Goal: Task Accomplishment & Management: Complete application form

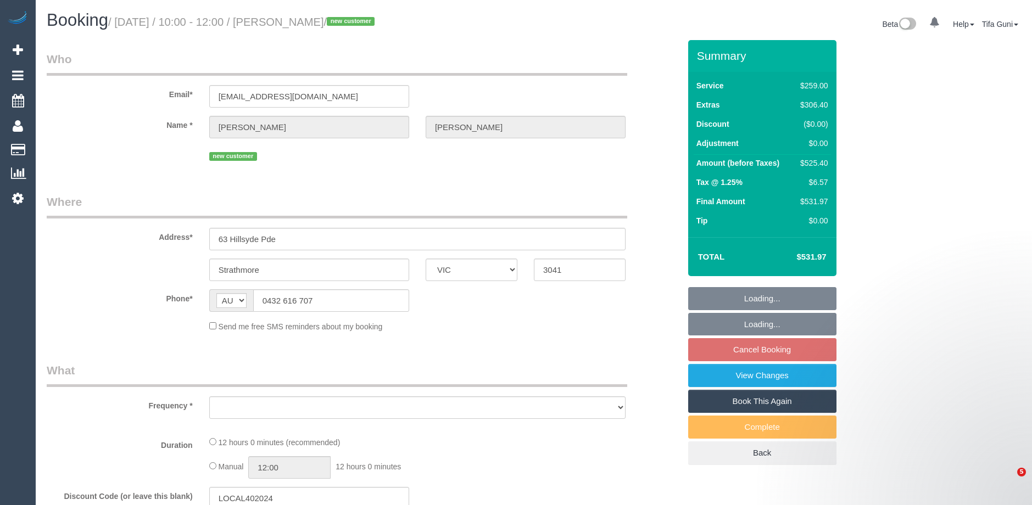
select select "VIC"
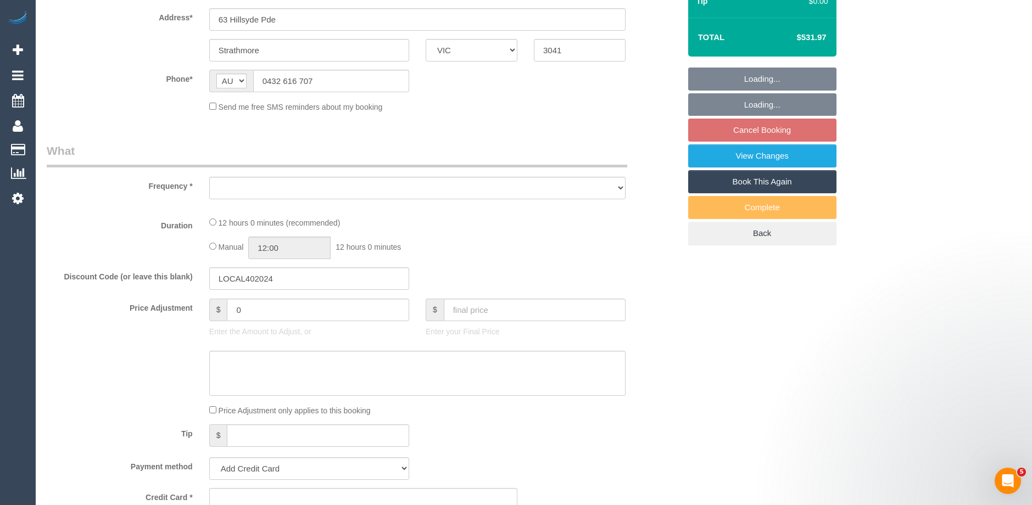
select select "string:stripe-pm_1SCeVW2GScqysDRVWt50dfWD"
select select "number:28"
select select "number:17"
select select "number:19"
select select "number:24"
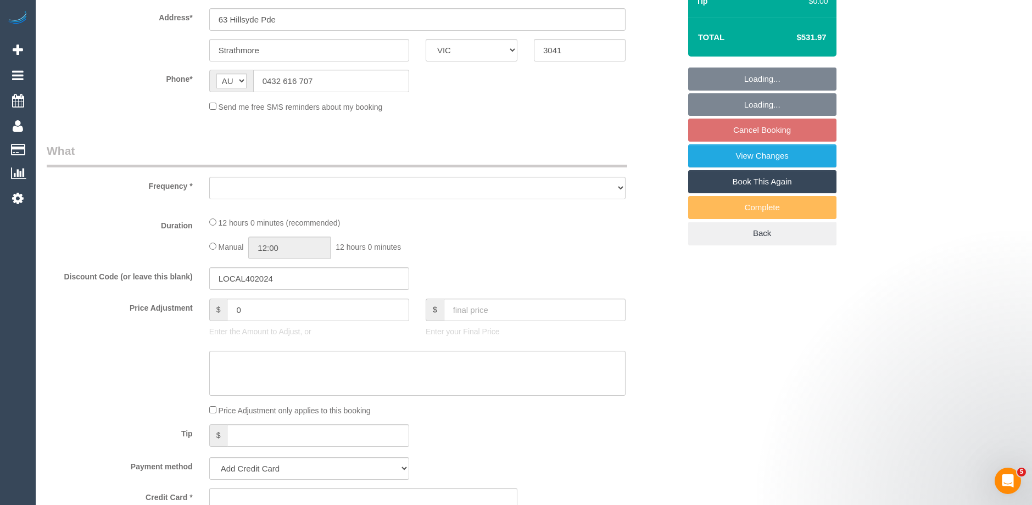
select select "number:33"
select select "number:26"
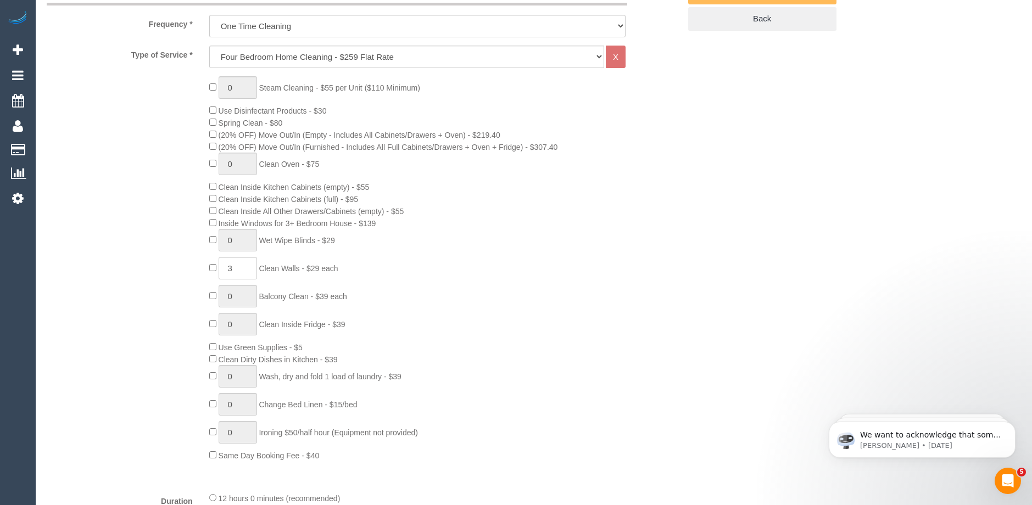
select select "object:1476"
select select "spot3"
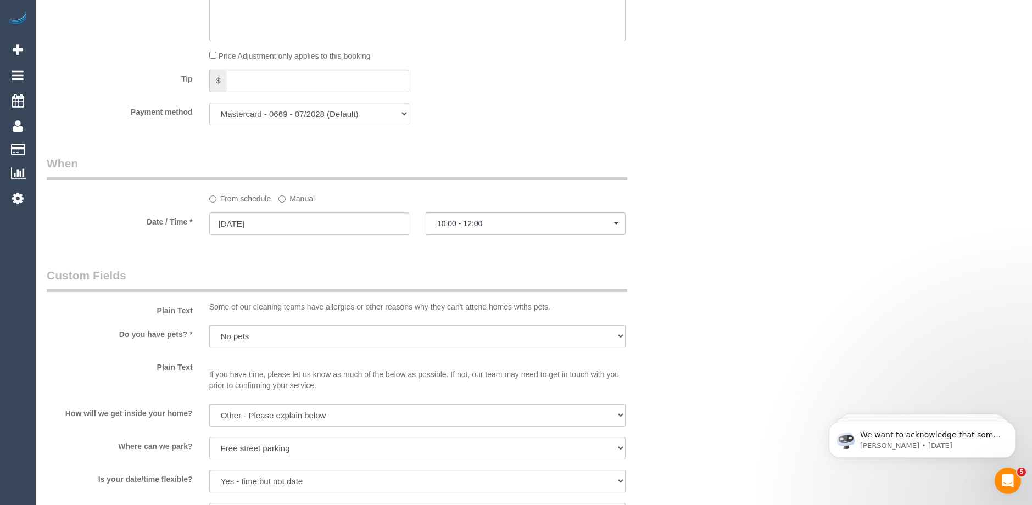
scroll to position [1069, 0]
click at [271, 223] on input "09/10/2025" at bounding box center [309, 219] width 200 height 23
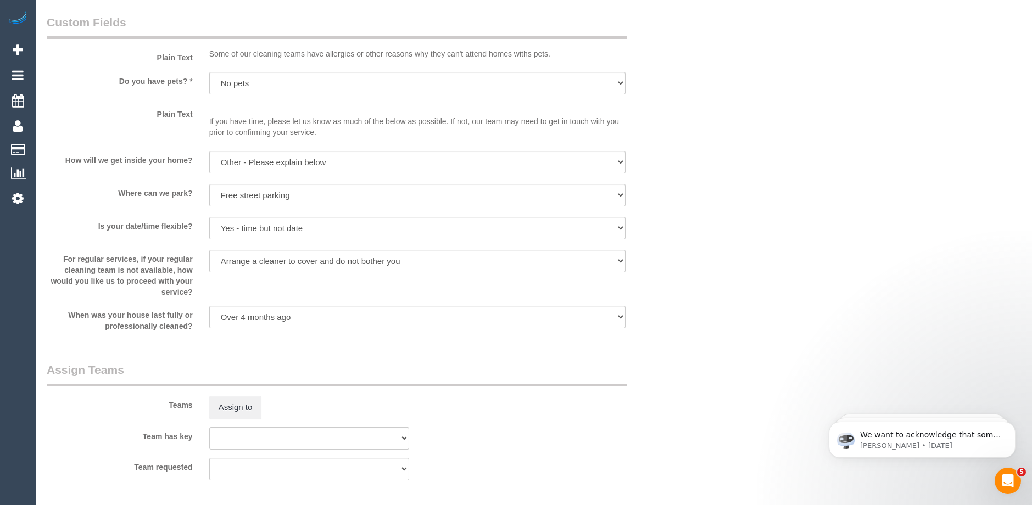
scroll to position [1043, 0]
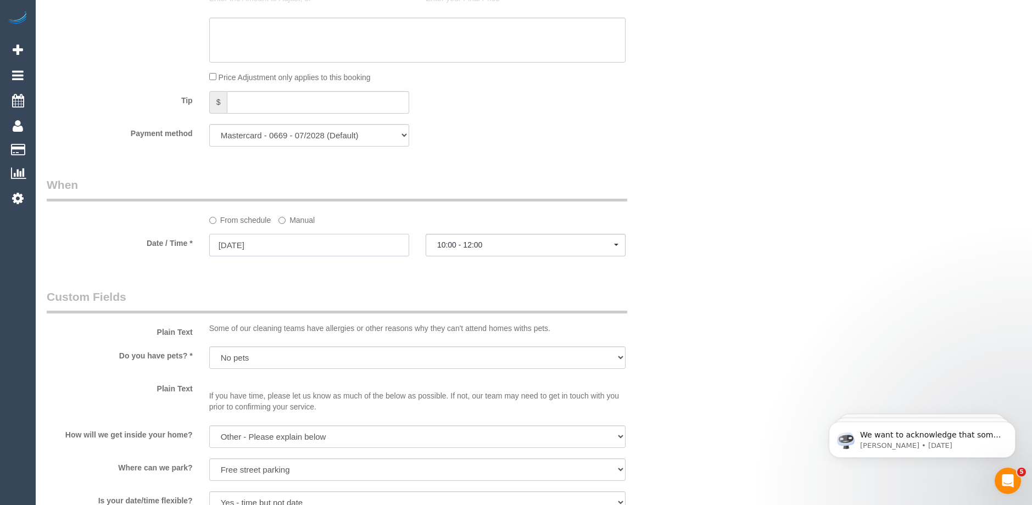
click at [311, 238] on input "09/10/2025" at bounding box center [309, 245] width 200 height 23
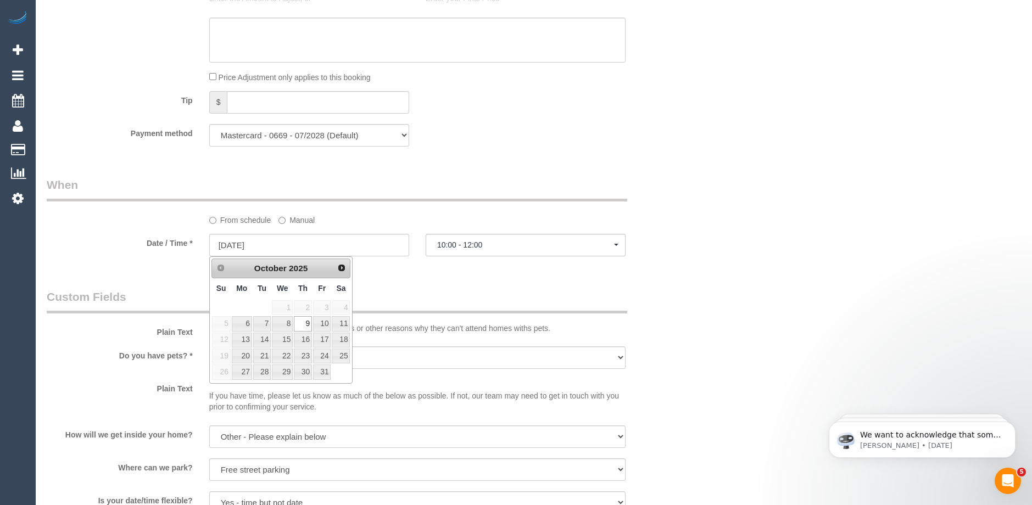
click at [474, 141] on div "Payment method Mastercard - 0669 - 07/2028 (Default) Add Credit Card ──────────…" at bounding box center [362, 135] width 649 height 23
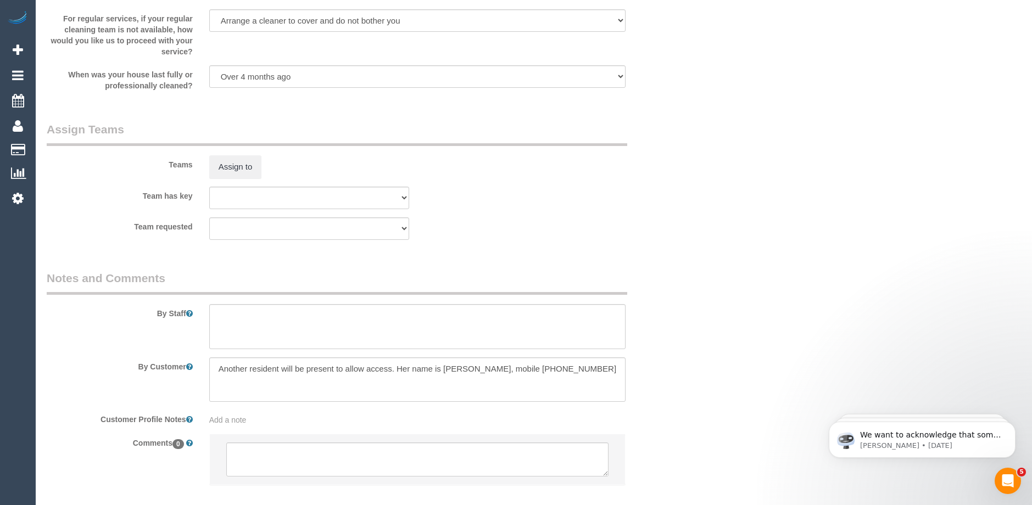
scroll to position [1618, 0]
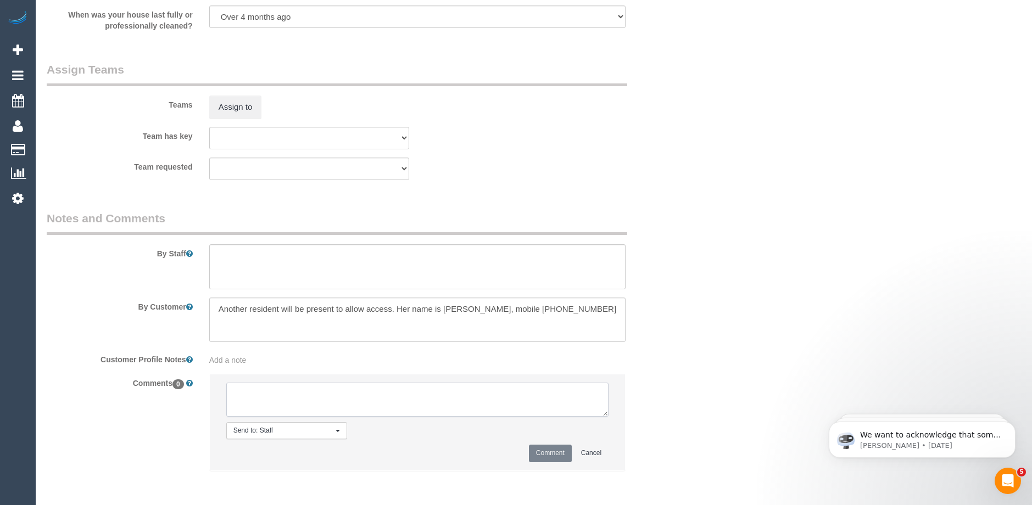
click at [288, 401] on textarea at bounding box center [417, 400] width 382 height 34
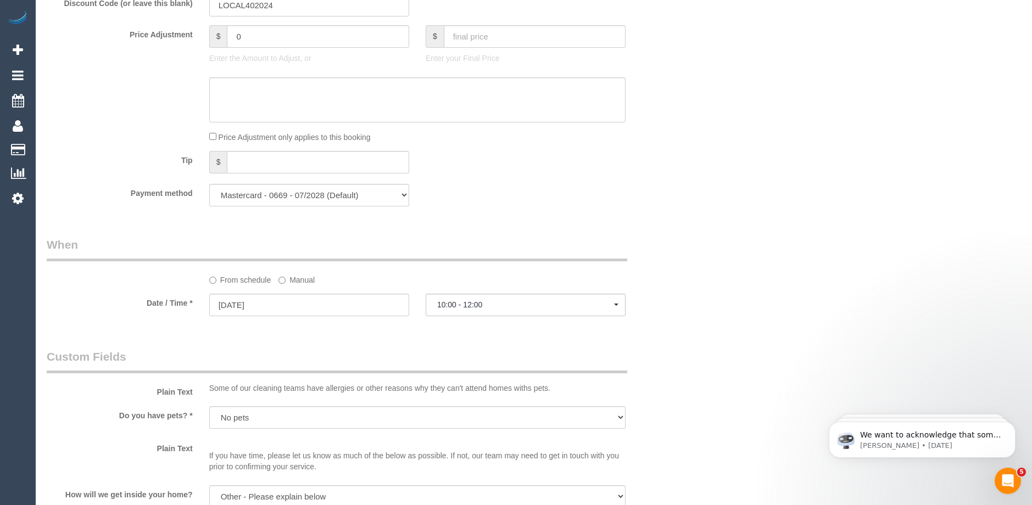
scroll to position [988, 0]
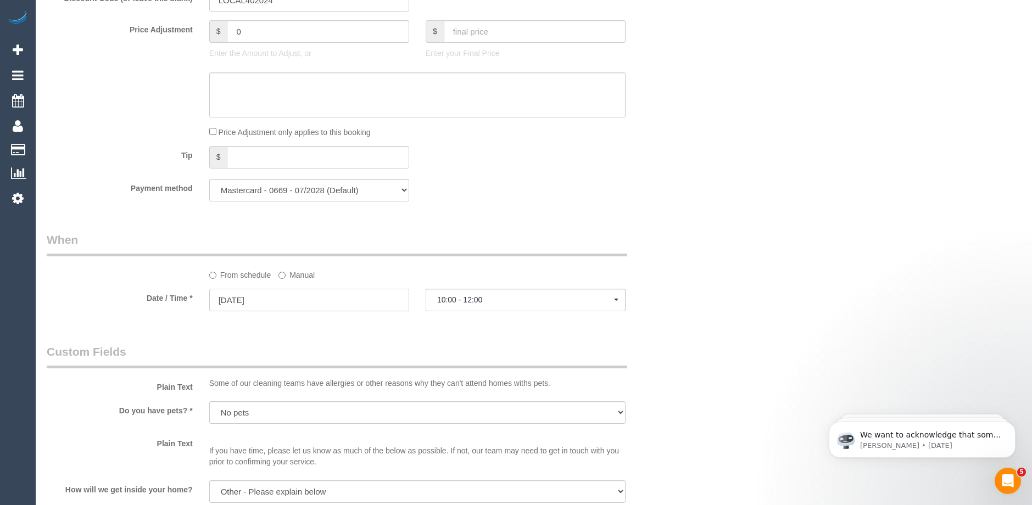
click at [247, 304] on input "09/10/2025" at bounding box center [309, 300] width 200 height 23
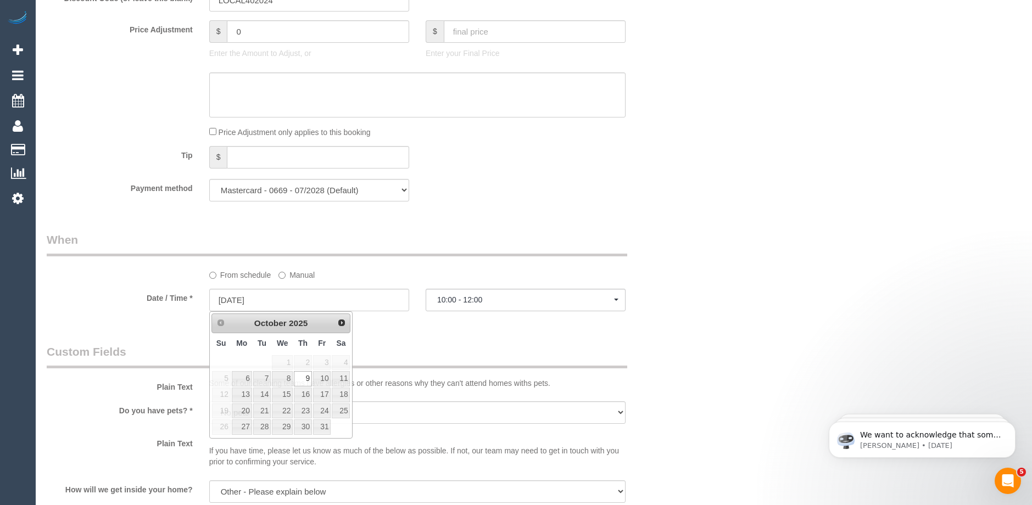
click at [476, 322] on div "Who Email* estellasullivan@hotmail.com Name * Estella Sullivan new customer Whe…" at bounding box center [362, 97] width 649 height 2090
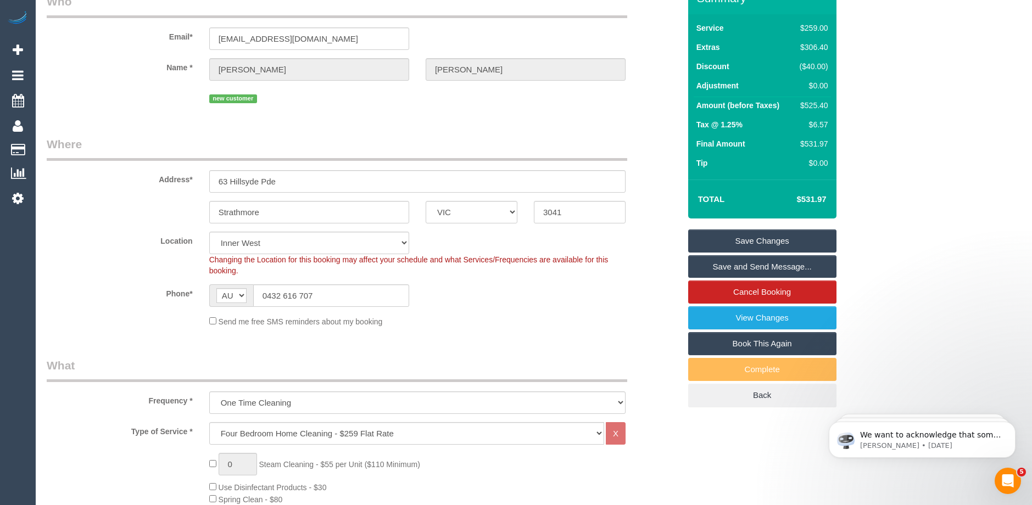
scroll to position [0, 0]
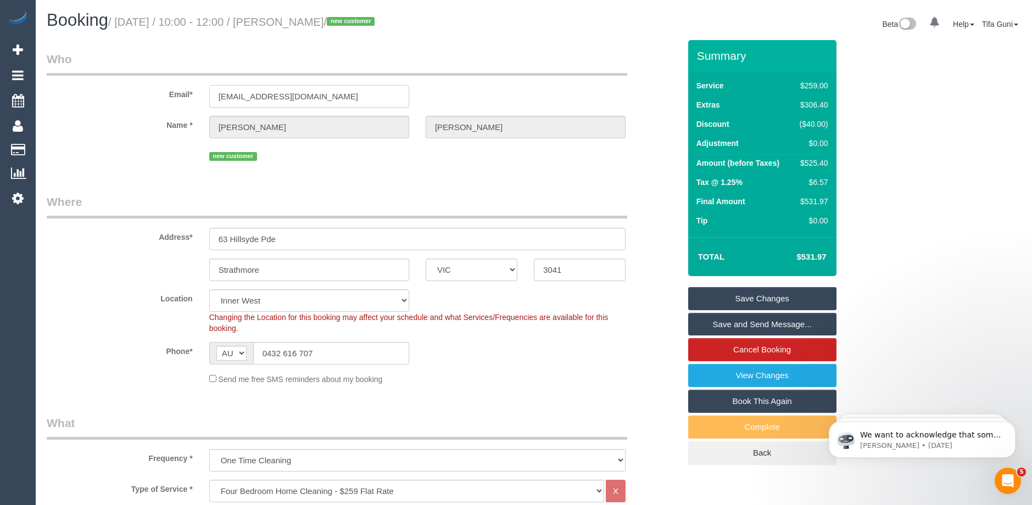
drag, startPoint x: 340, startPoint y: 98, endPoint x: 187, endPoint y: 98, distance: 153.2
click at [187, 98] on div "Email* estellasullivan@hotmail.com" at bounding box center [362, 79] width 649 height 57
click at [310, 197] on legend "Where" at bounding box center [337, 206] width 580 height 25
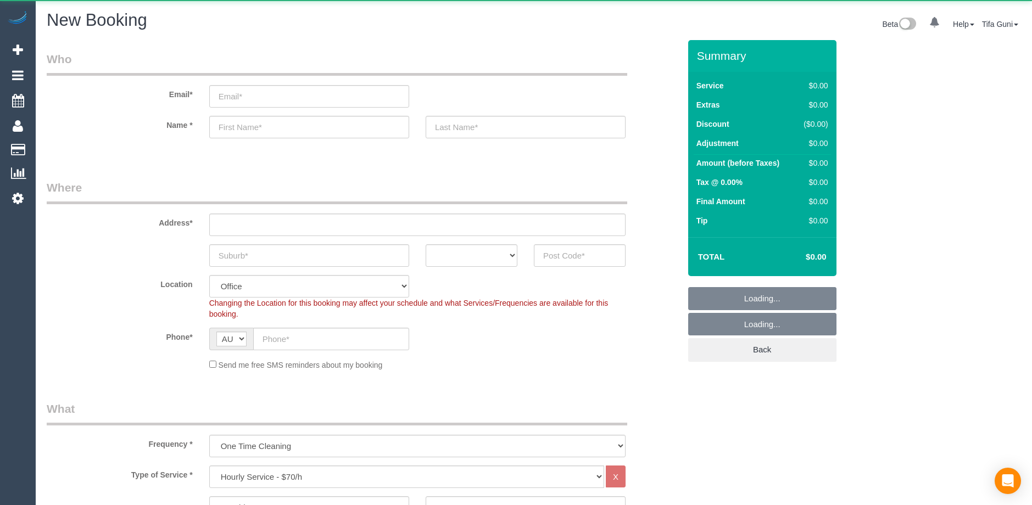
select select "object:813"
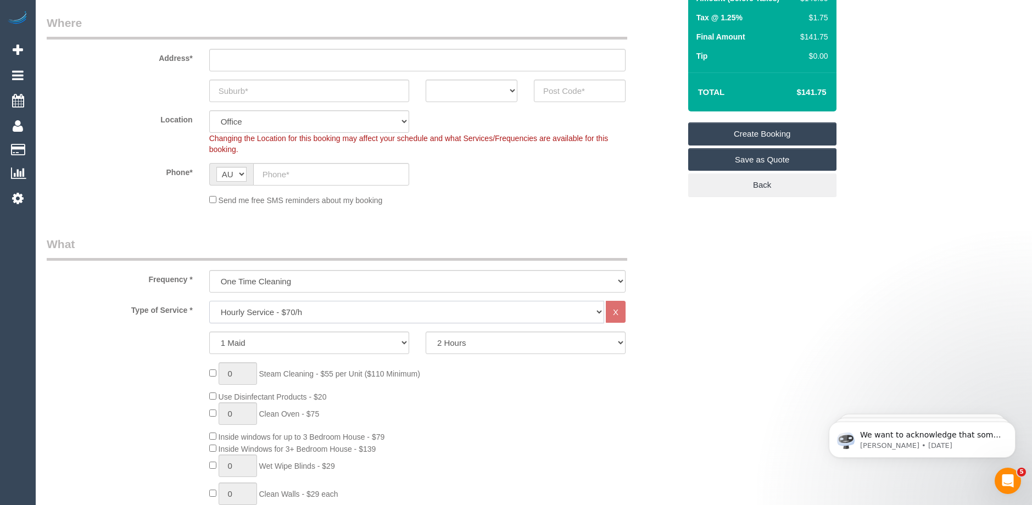
click at [276, 313] on select "Hourly Service - $70/h Hourly Service - $65/h Hourly Service - $60/h Hourly Ser…" at bounding box center [406, 312] width 395 height 23
select select "211"
click at [209, 301] on select "Hourly Service - $70/h Hourly Service - $65/h Hourly Service - $60/h Hourly Ser…" at bounding box center [406, 312] width 395 height 23
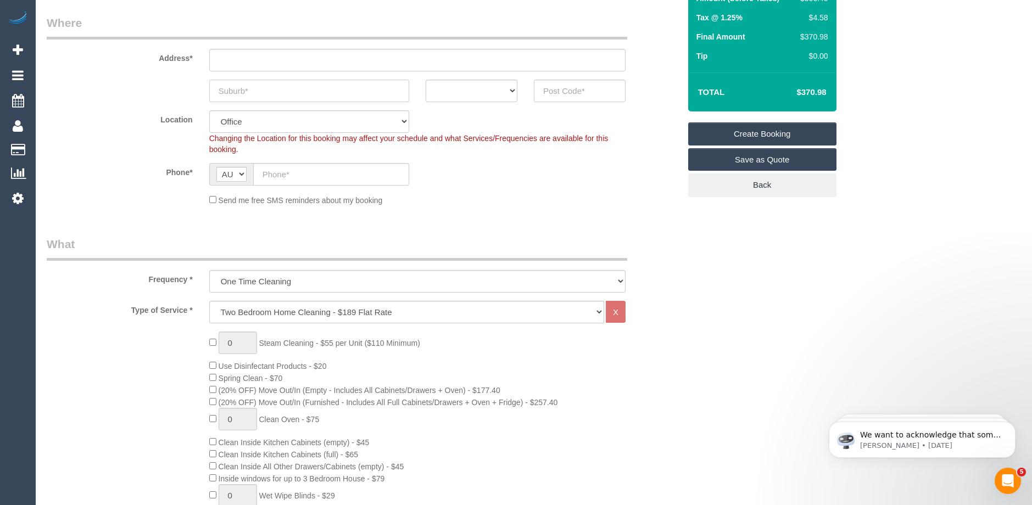
click at [240, 93] on input "text" at bounding box center [309, 91] width 200 height 23
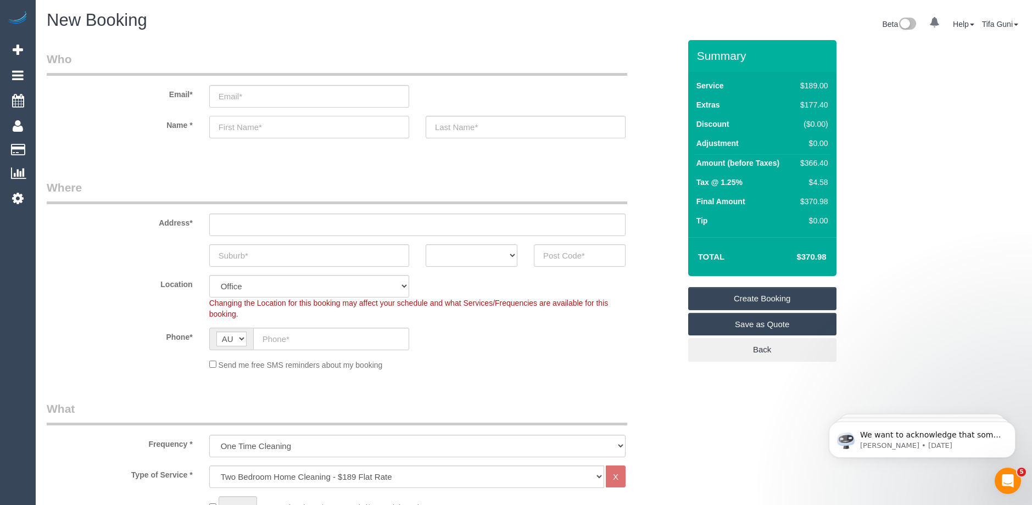
click at [238, 133] on input "text" at bounding box center [309, 127] width 200 height 23
type input "georhia"
click at [472, 130] on input "text" at bounding box center [525, 127] width 200 height 23
click at [269, 344] on input "text" at bounding box center [331, 339] width 156 height 23
paste input "+61 401 971 963"
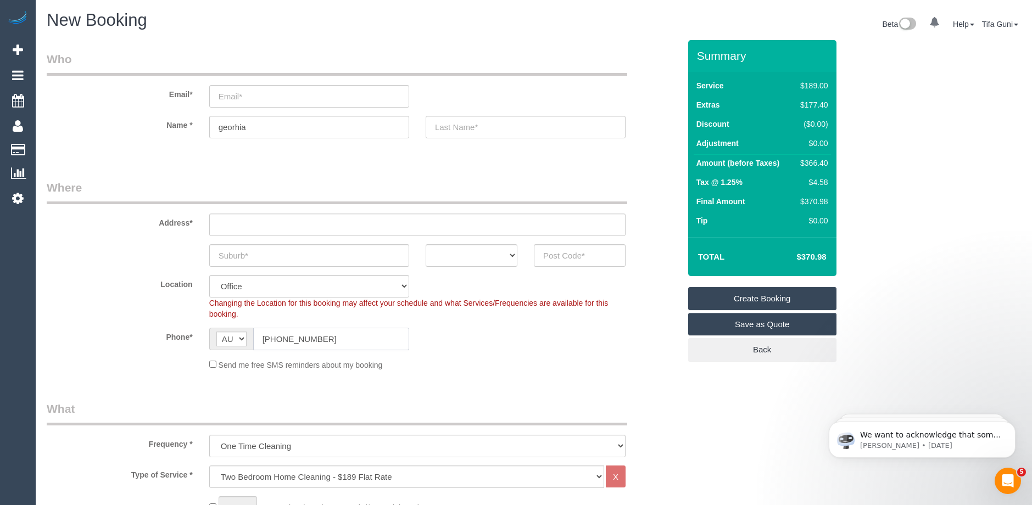
type input "+61 401 971 963"
click at [239, 259] on input "text" at bounding box center [309, 255] width 200 height 23
type input "Brunswick"
click at [487, 255] on select "ACT NSW NT QLD SA TAS VIC WA" at bounding box center [471, 255] width 92 height 23
select select "VIC"
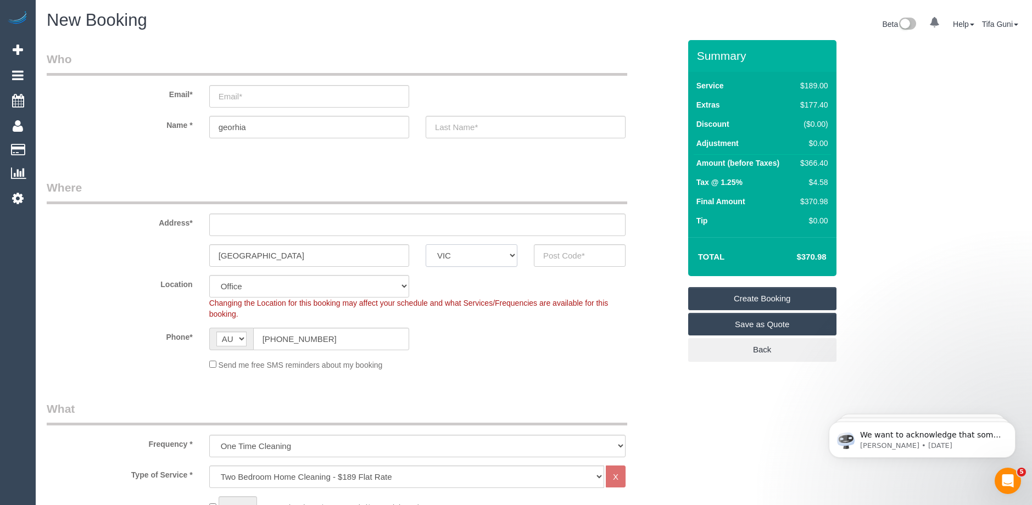
click at [425, 244] on select "ACT NSW NT QLD SA TAS VIC WA" at bounding box center [471, 255] width 92 height 23
click at [559, 254] on input "text" at bounding box center [580, 255] width 92 height 23
type input "3056"
click at [299, 223] on input "text" at bounding box center [417, 225] width 416 height 23
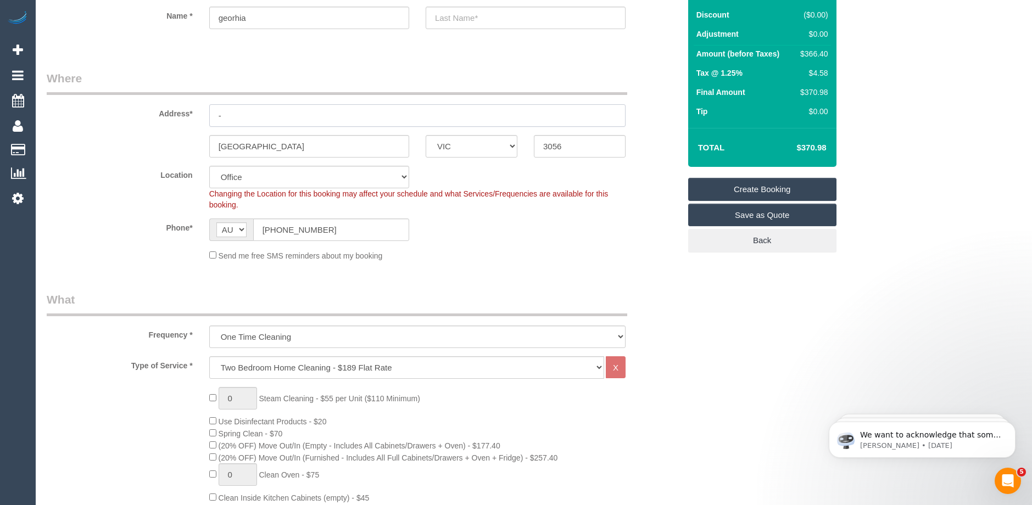
scroll to position [110, 0]
type input "-"
drag, startPoint x: 276, startPoint y: 229, endPoint x: 259, endPoint y: 229, distance: 17.0
click at [260, 229] on input "+61 401 971 963" at bounding box center [331, 229] width 156 height 23
select select "88"
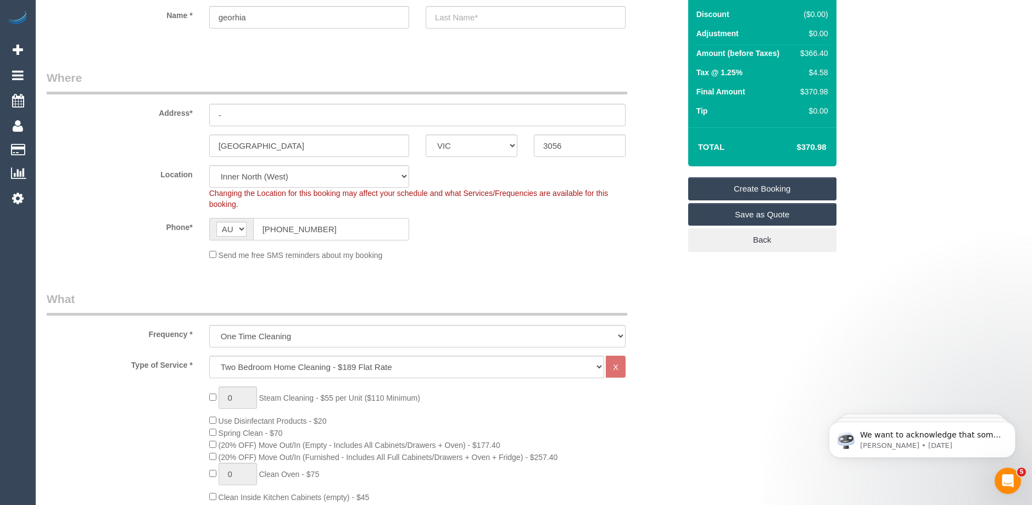
select select "object:2235"
type input "0401 971 963"
click at [467, 260] on div "Send me free SMS reminders about my booking" at bounding box center [417, 255] width 433 height 12
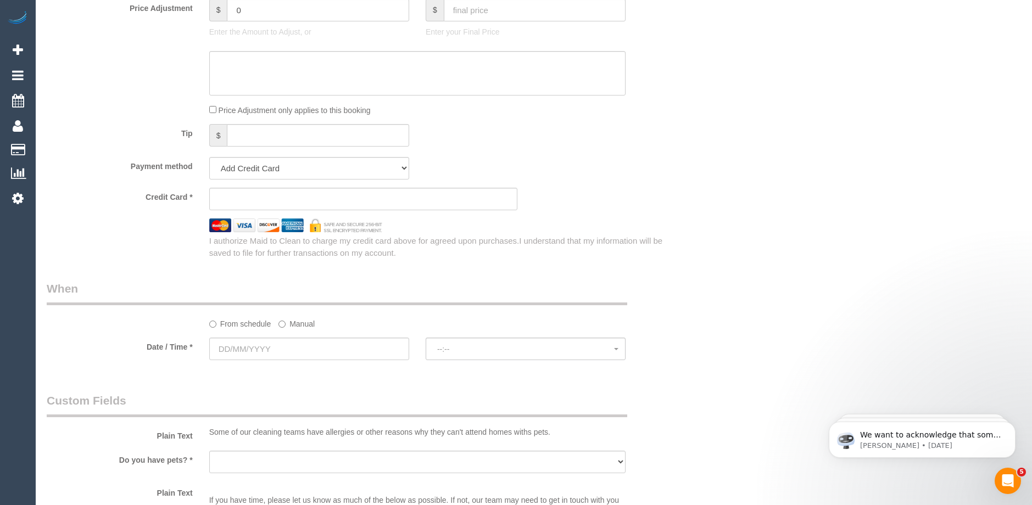
scroll to position [976, 0]
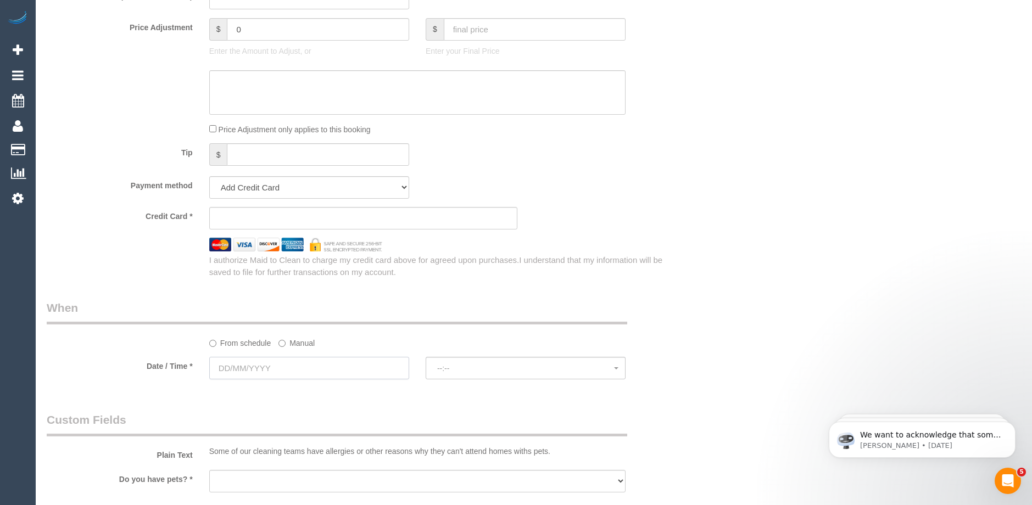
click at [284, 364] on input "text" at bounding box center [309, 368] width 200 height 23
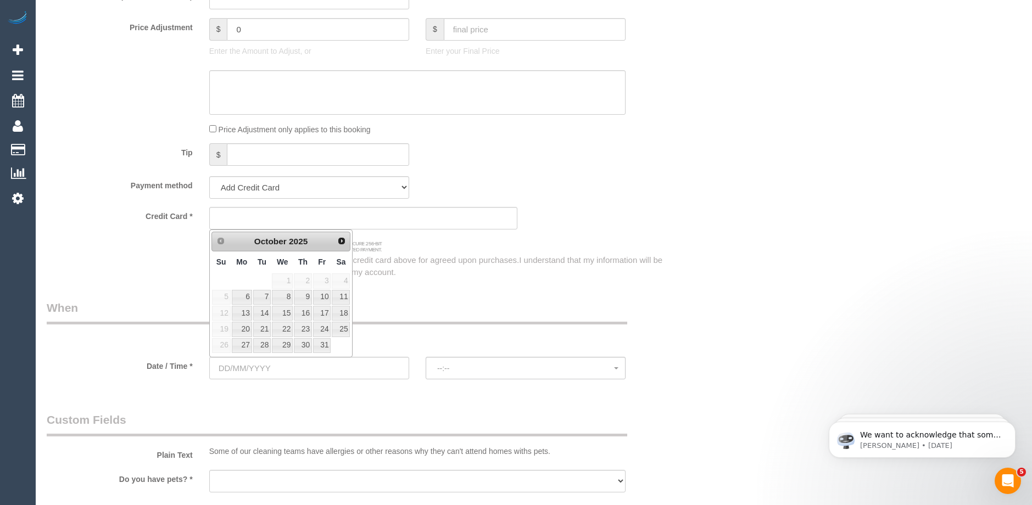
click at [598, 218] on div "Credit Card *" at bounding box center [362, 218] width 649 height 23
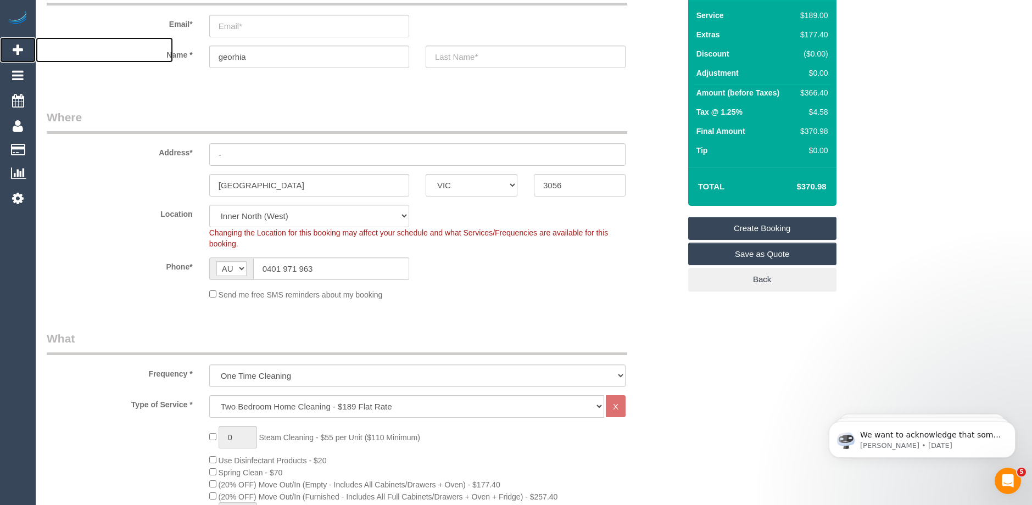
scroll to position [0, 0]
